Goal: Information Seeking & Learning: Learn about a topic

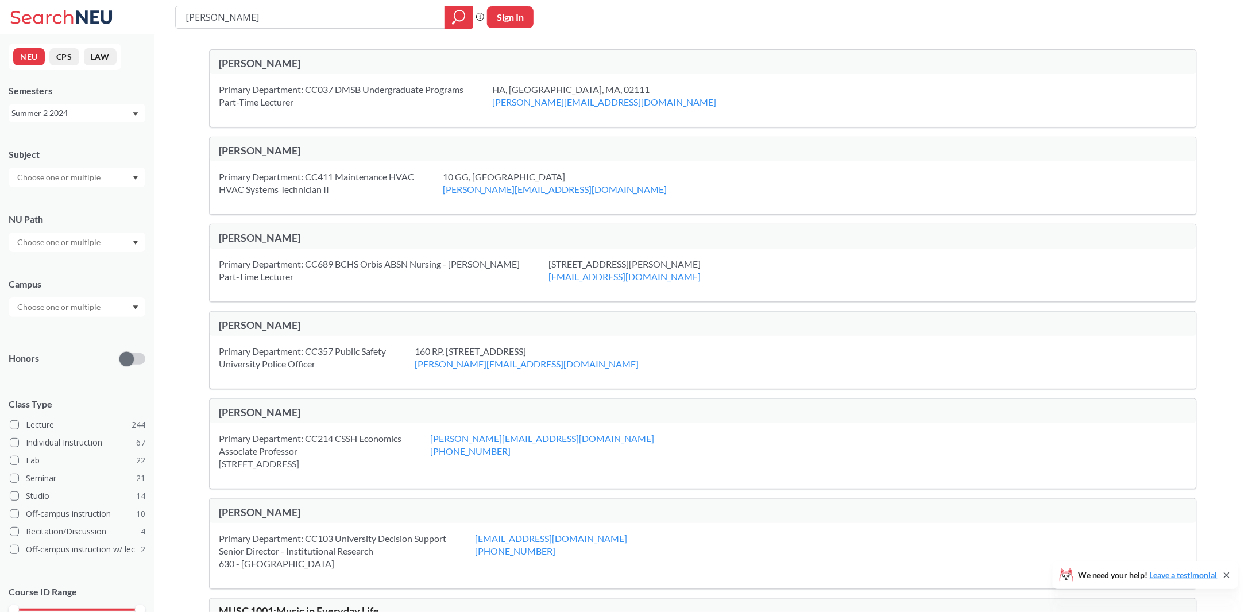
click at [67, 110] on div "Summer 2 2024" at bounding box center [71, 113] width 120 height 13
click at [87, 204] on div "Spring 2025" at bounding box center [80, 207] width 130 height 13
click at [87, 184] on input "text" at bounding box center [59, 178] width 96 height 14
click at [87, 134] on div "NEU CPS LAW Semesters Spring 2025 Subject CS ( 115 ) Computer Science NRSG ( 73…" at bounding box center [77, 323] width 154 height 578
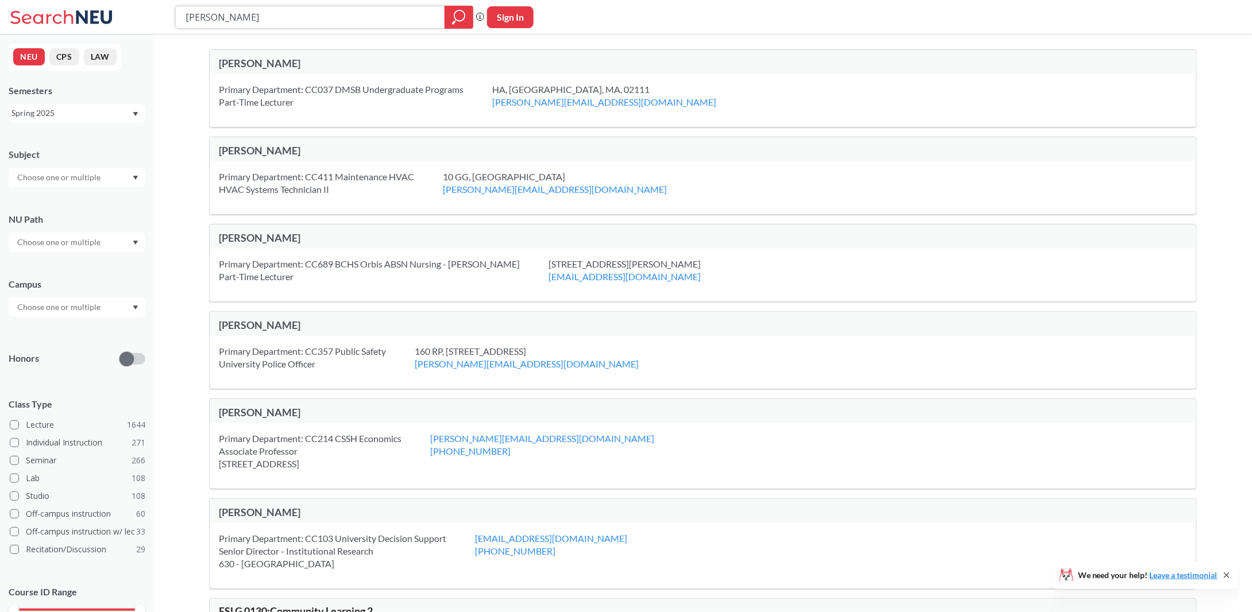
click at [274, 17] on input "[PERSON_NAME]" at bounding box center [310, 17] width 252 height 20
click at [374, 100] on div "Primary Department: CC037 DMSB Undergraduate Programs Part-Time Lecturer" at bounding box center [355, 95] width 273 height 25
click at [325, 14] on input "[PERSON_NAME]" at bounding box center [310, 17] width 252 height 20
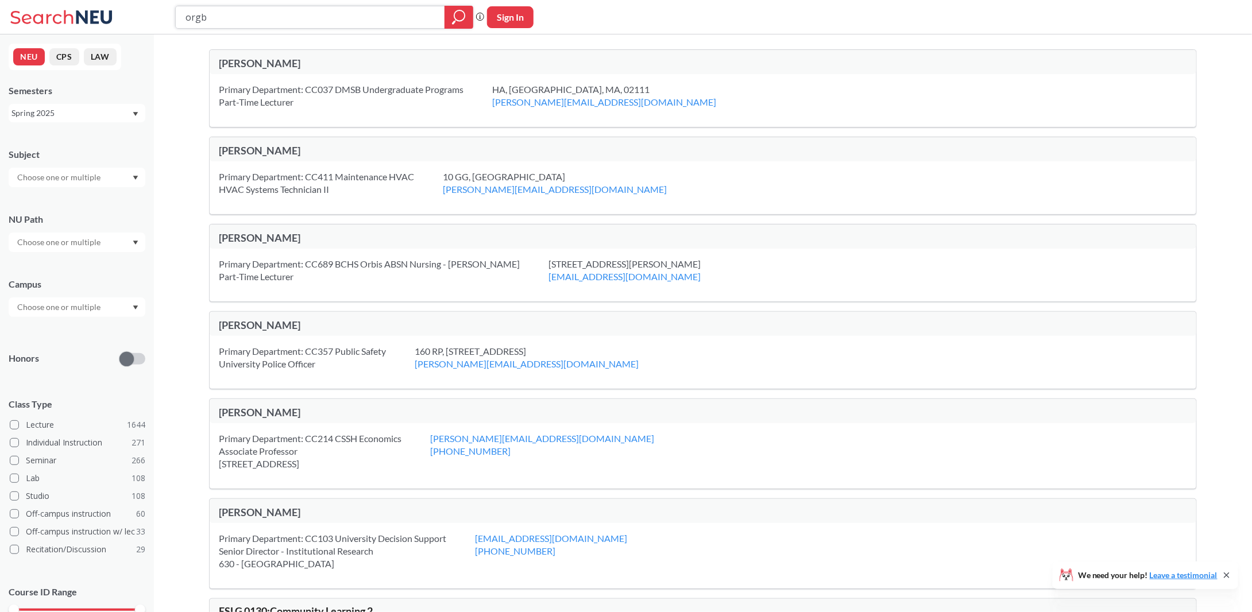
type input "orgb"
click at [464, 11] on icon "magnifying glass" at bounding box center [459, 17] width 14 height 16
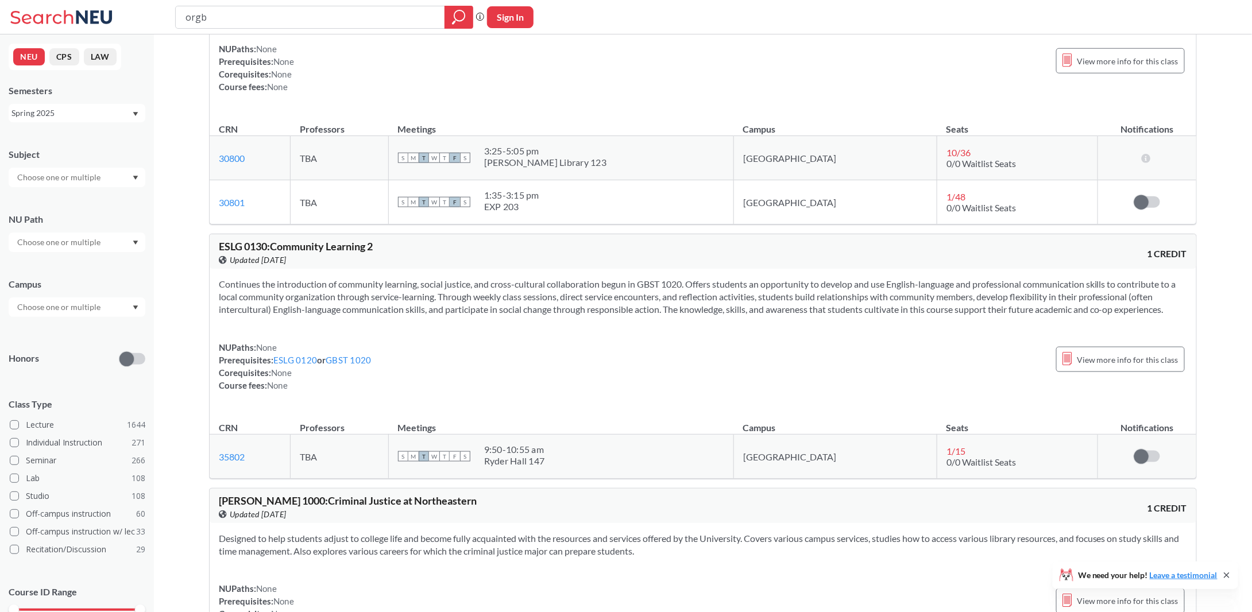
scroll to position [517, 0]
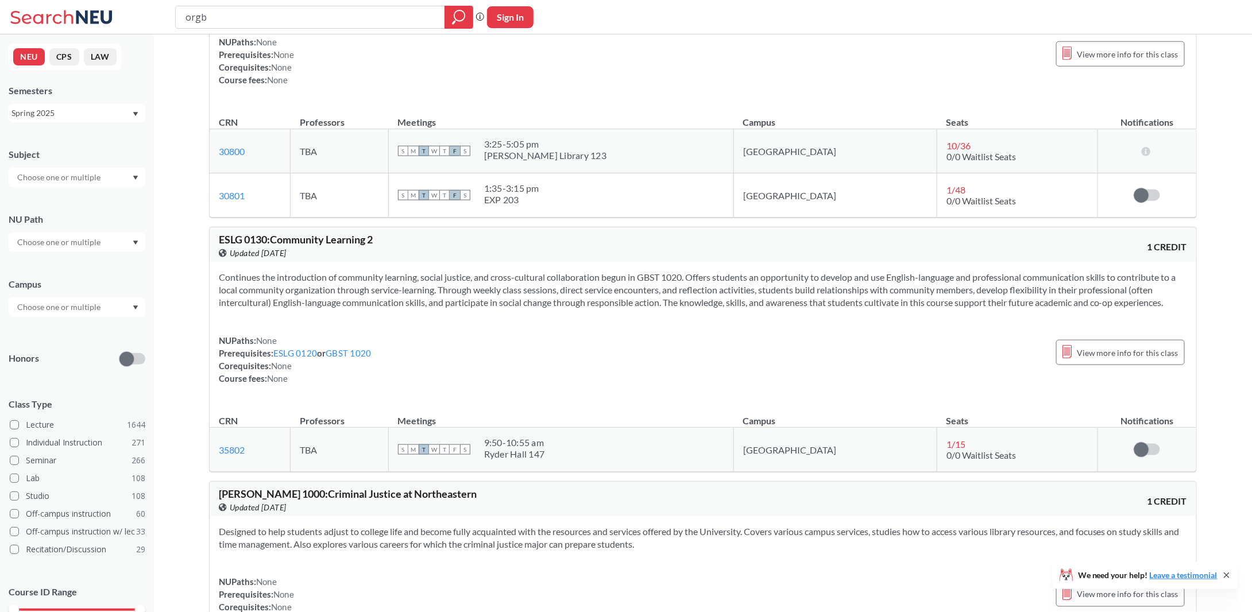
click at [114, 308] on div at bounding box center [77, 307] width 137 height 20
click at [61, 367] on div "Online ( 468 )" at bounding box center [80, 364] width 130 height 13
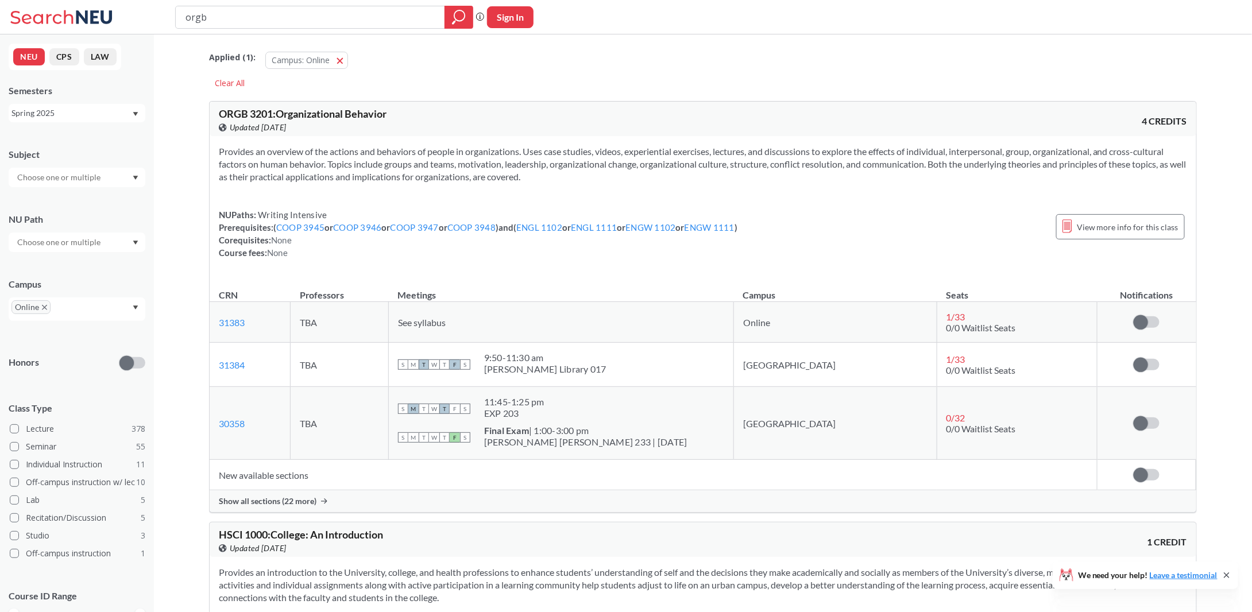
click at [301, 111] on span "ORGB 3201 : Organizational Behavior" at bounding box center [303, 113] width 168 height 13
click at [802, 330] on td "Online" at bounding box center [834, 322] width 203 height 41
click at [237, 323] on link "31383" at bounding box center [232, 322] width 26 height 11
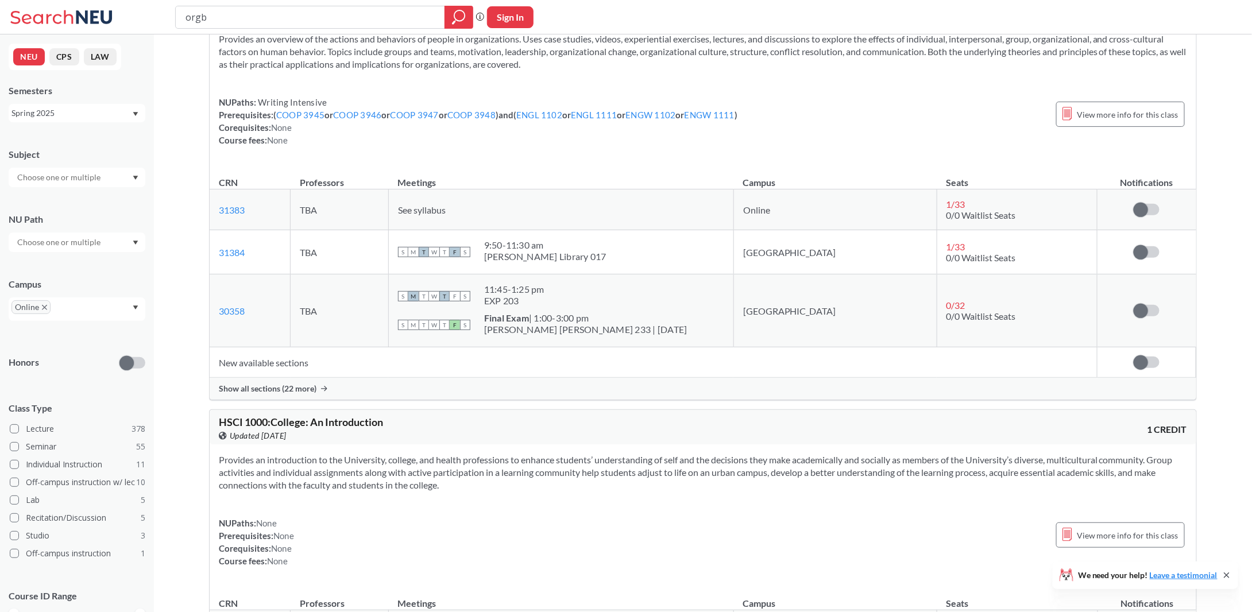
scroll to position [115, 0]
click at [315, 388] on span "Show all sections (22 more)" at bounding box center [268, 386] width 98 height 10
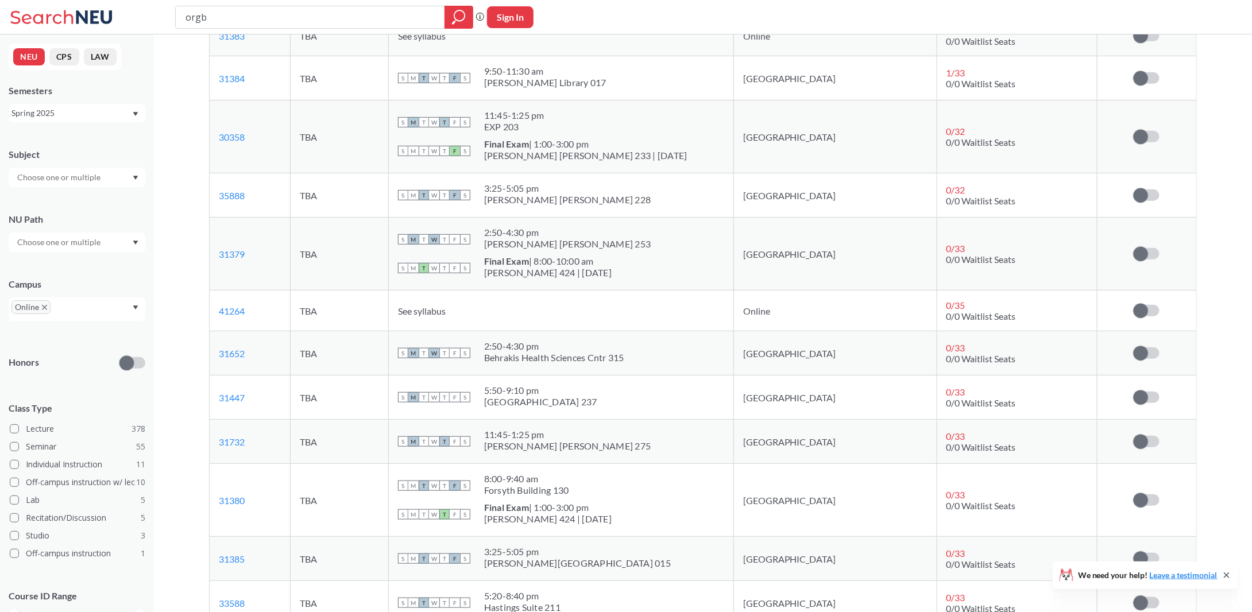
scroll to position [287, 0]
click at [235, 307] on link "41264" at bounding box center [232, 310] width 26 height 11
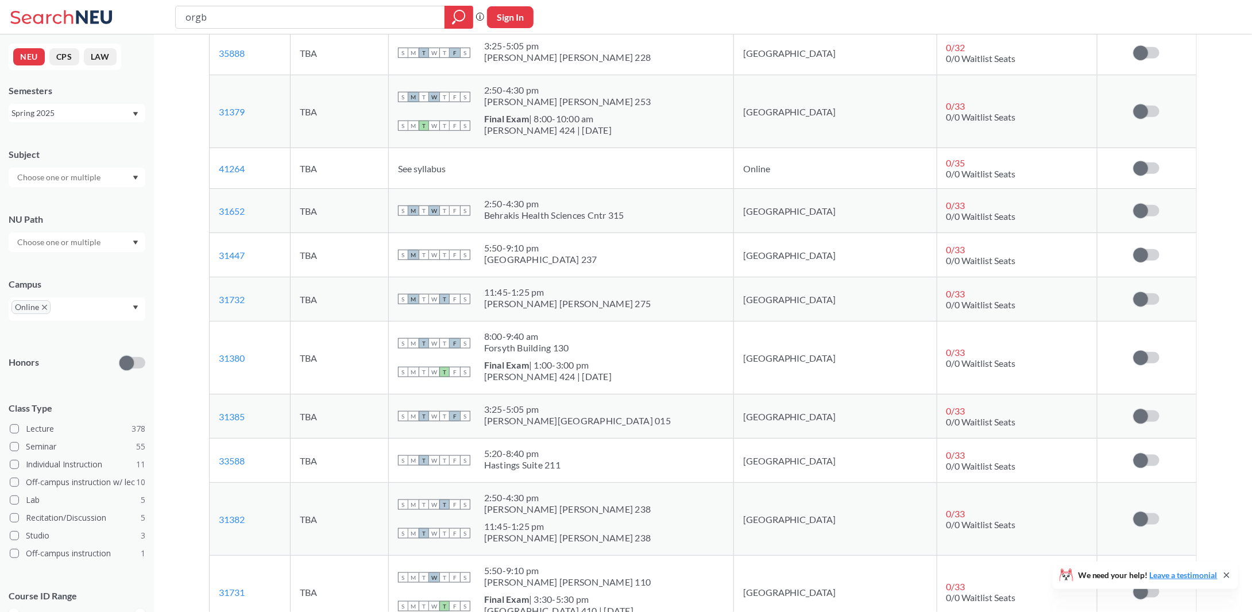
scroll to position [459, 0]
